Goal: Task Accomplishment & Management: Complete application form

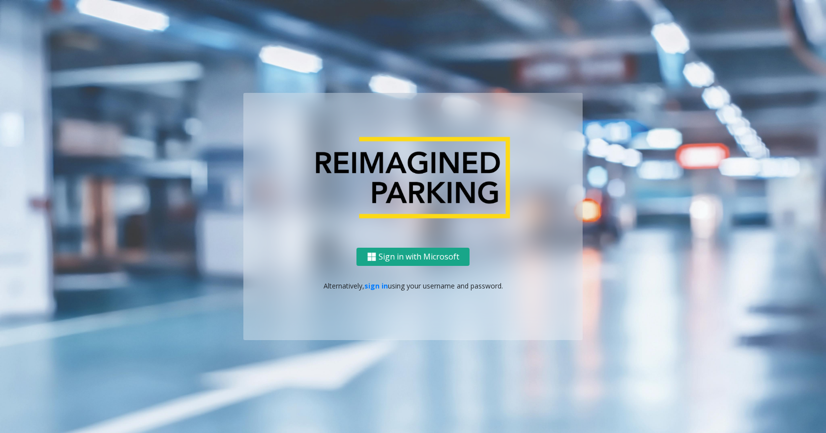
click at [430, 256] on button "Sign in with Microsoft" at bounding box center [413, 257] width 113 height 18
click at [367, 51] on ng-component "Sign in with Microsoft Alternatively, sign in using your username and password." at bounding box center [413, 216] width 826 height 433
click at [371, 285] on link "sign in" at bounding box center [377, 285] width 24 height 9
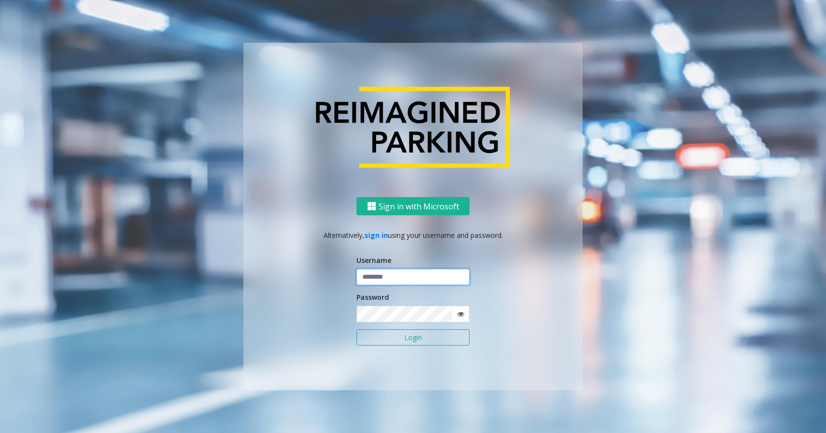
click at [431, 282] on input "text" at bounding box center [413, 277] width 113 height 17
type input "*******"
click at [357, 330] on button "Login" at bounding box center [413, 338] width 113 height 17
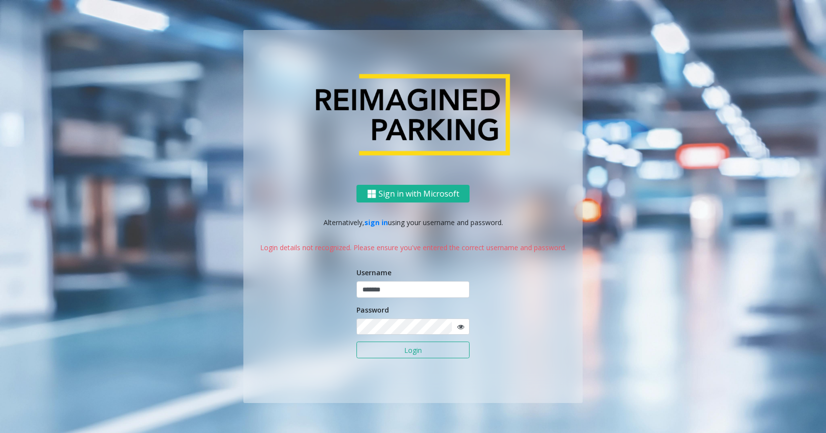
click at [612, 310] on div "Sign in with Microsoft Alternatively, sign in using your username and password.…" at bounding box center [413, 216] width 561 height 373
click at [456, 328] on span at bounding box center [461, 327] width 18 height 17
click at [466, 327] on span at bounding box center [461, 327] width 18 height 17
click at [460, 327] on icon at bounding box center [460, 327] width 7 height 7
click at [357, 342] on button "Login" at bounding box center [413, 350] width 113 height 17
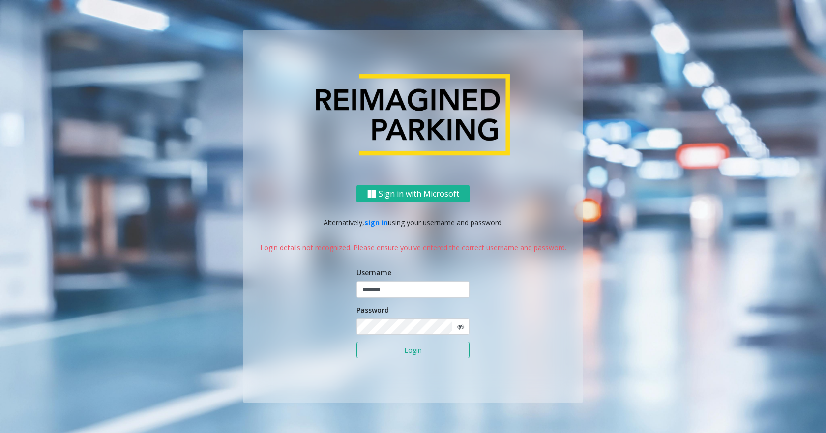
click at [483, 290] on div "Sign in with Microsoft Alternatively, sign in using your username and password.…" at bounding box center [412, 294] width 339 height 218
click at [249, 302] on div "Sign in with Microsoft Alternatively, sign in using your username and password.…" at bounding box center [412, 294] width 339 height 218
click at [357, 342] on button "Login" at bounding box center [413, 350] width 113 height 17
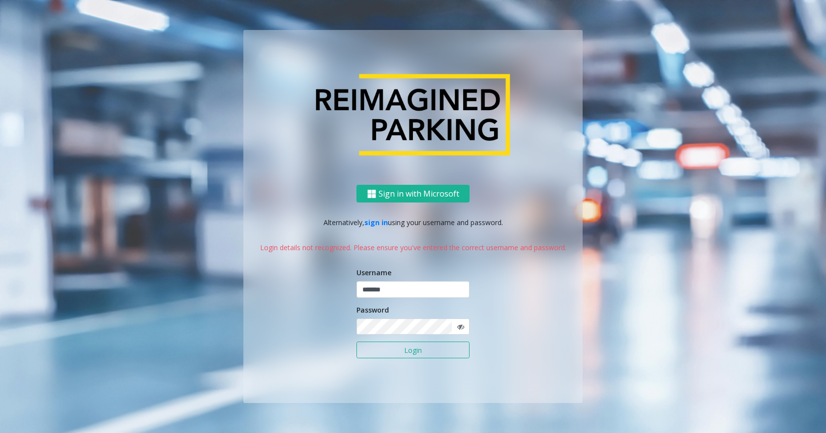
click at [221, 127] on div "Sign in with Microsoft Alternatively, sign in using your username and password.…" at bounding box center [413, 216] width 561 height 373
